Goal: Check status

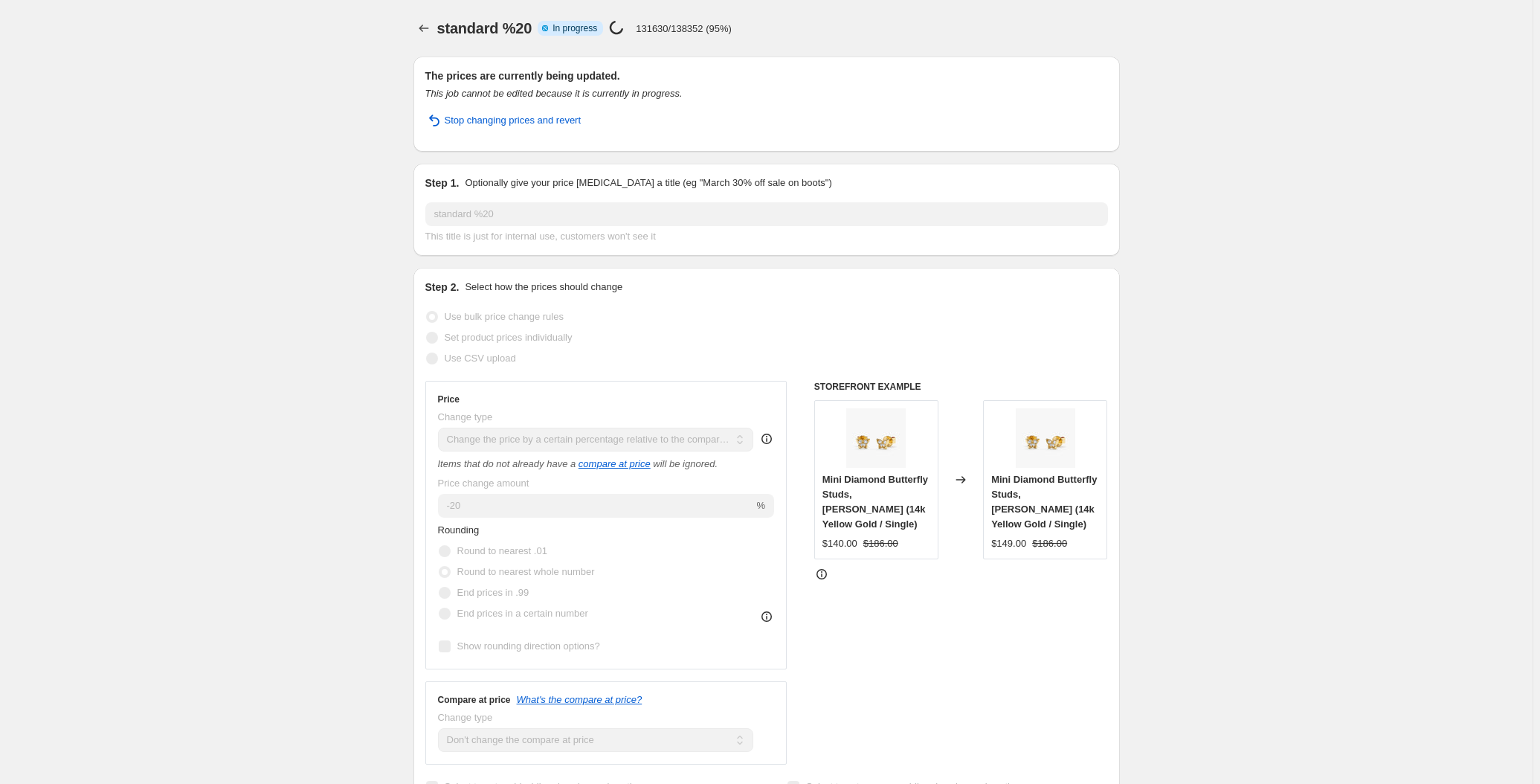
select select "pcap"
select select "no_change"
drag, startPoint x: 611, startPoint y: 32, endPoint x: 647, endPoint y: 34, distance: 36.1
click at [647, 34] on div "Price change job in progress... 137600/138352 (99%)" at bounding box center [670, 28] width 123 height 17
click at [831, 72] on h2 "The prices are currently being updated." at bounding box center [767, 76] width 682 height 15
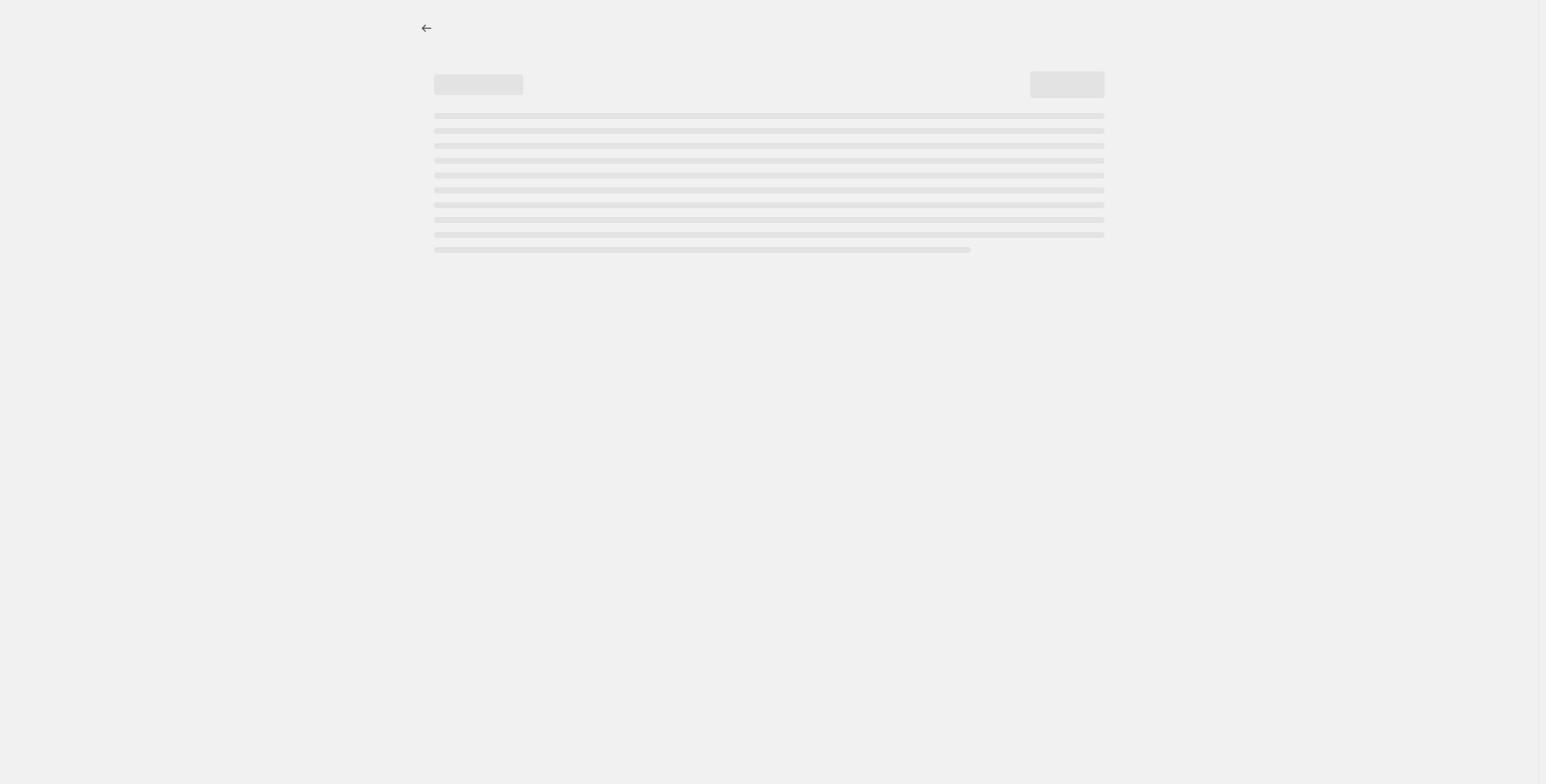
select select "pcap"
select select "no_change"
